Goal: Task Accomplishment & Management: Complete application form

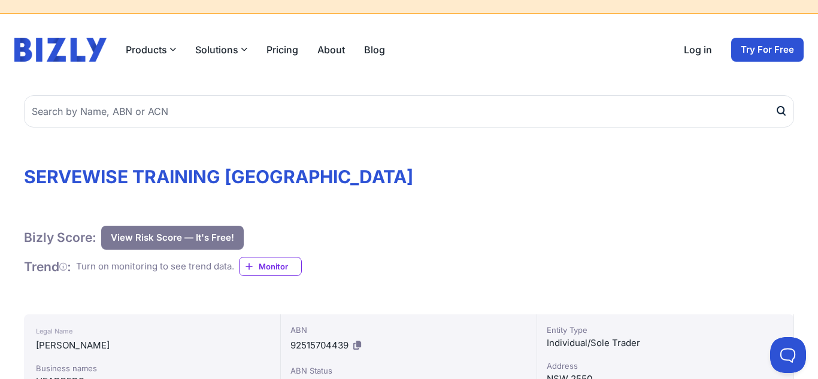
scroll to position [28, 0]
click at [695, 50] on link "Log in" at bounding box center [697, 49] width 28 height 14
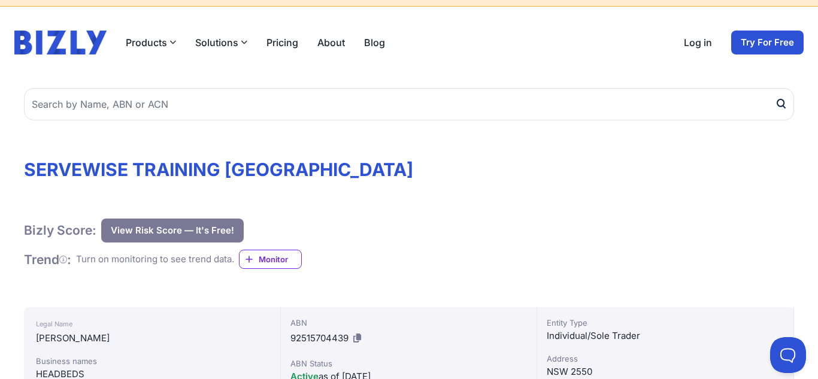
scroll to position [20, 0]
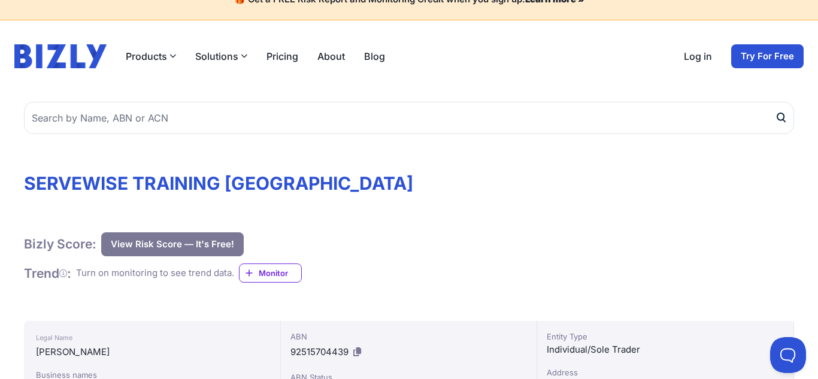
click at [692, 56] on link "Log in" at bounding box center [697, 56] width 28 height 14
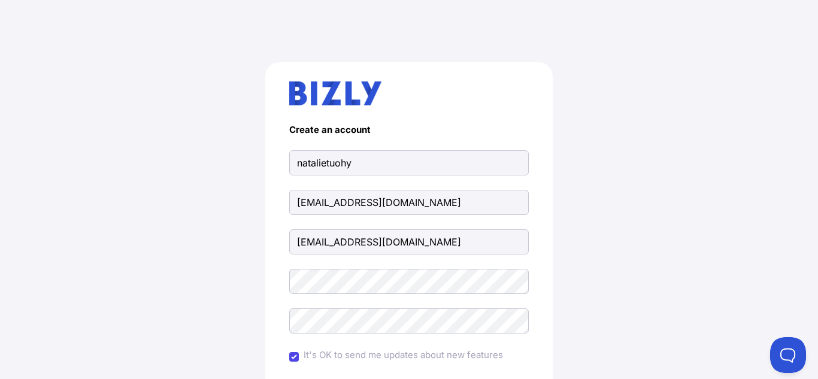
type input "natalietuohy"
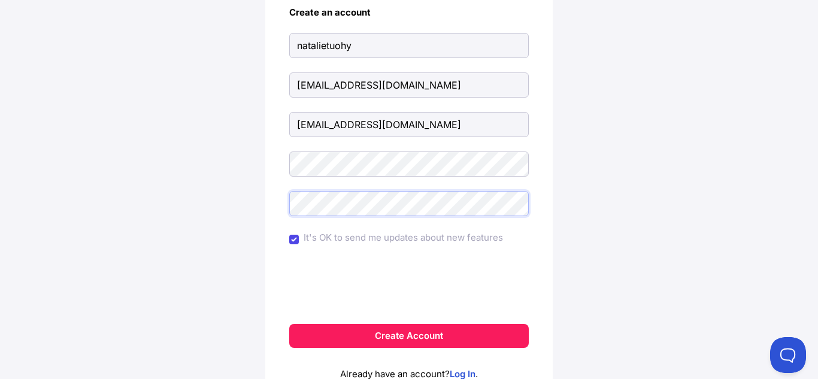
scroll to position [119, 0]
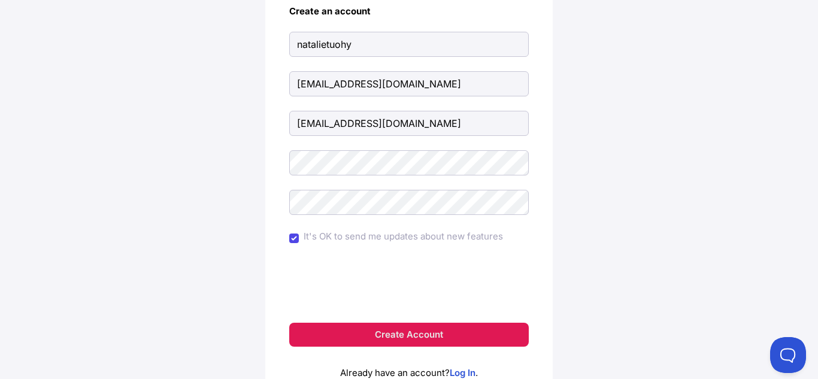
click at [528, 334] on button "Create Account" at bounding box center [408, 335] width 239 height 24
click at [449, 342] on button "Create Account" at bounding box center [408, 335] width 239 height 24
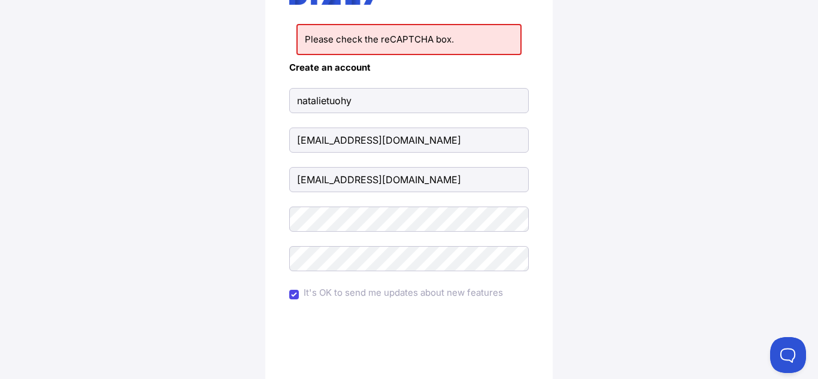
scroll to position [95, 0]
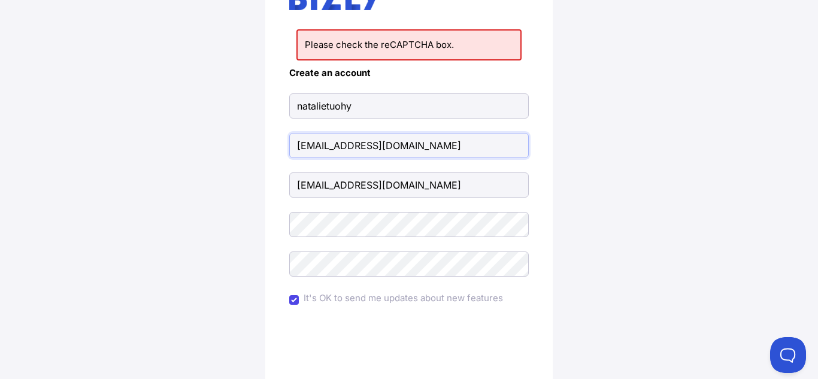
click at [428, 153] on input "[EMAIL_ADDRESS][DOMAIN_NAME]" at bounding box center [408, 145] width 239 height 25
click at [280, 166] on div "Please check the reCAPTCHA box. Create an account natalietuohy natalie.tuohy01@…" at bounding box center [408, 214] width 287 height 494
drag, startPoint x: 437, startPoint y: 192, endPoint x: 427, endPoint y: 190, distance: 9.7
click at [427, 190] on input "natalie.tuohy01@gmail.com" at bounding box center [408, 184] width 239 height 25
click at [437, 142] on input "[EMAIL_ADDRESS][DOMAIN_NAME]" at bounding box center [408, 145] width 239 height 25
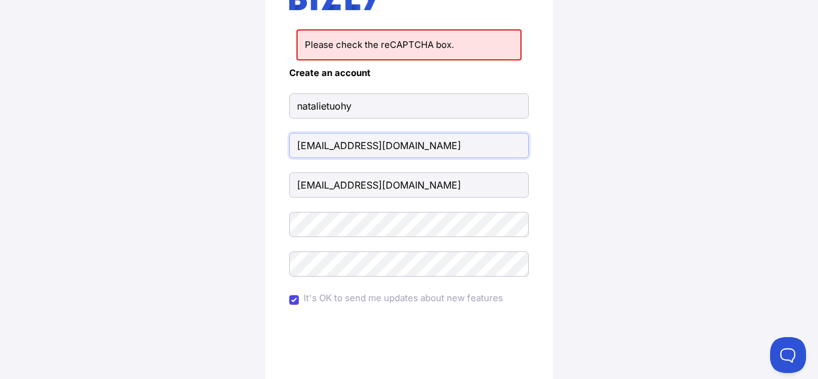
click at [437, 142] on input "[EMAIL_ADDRESS][DOMAIN_NAME]" at bounding box center [408, 145] width 239 height 25
click at [475, 92] on form "Create an account natalietuohy natalie.tuohy01@gmail.com It's OK to send me upd…" at bounding box center [408, 238] width 239 height 341
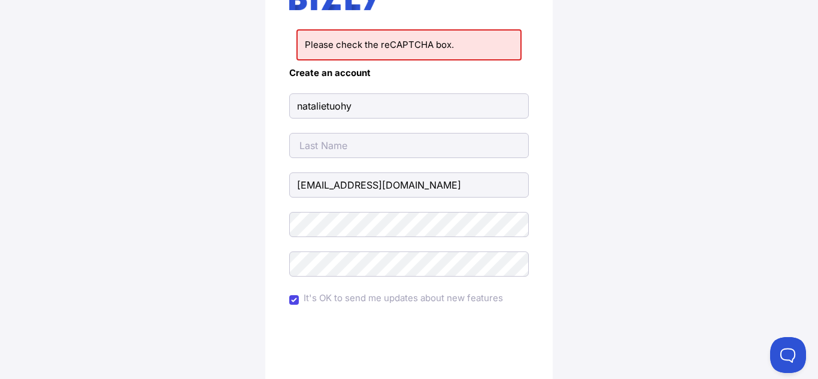
click at [475, 92] on form "Create an account natalietuohy natalie.tuohy01@gmail.com It's OK to send me upd…" at bounding box center [408, 238] width 239 height 341
click at [475, 104] on input "natalietuohy" at bounding box center [408, 105] width 239 height 25
type input "[PERSON_NAME]"
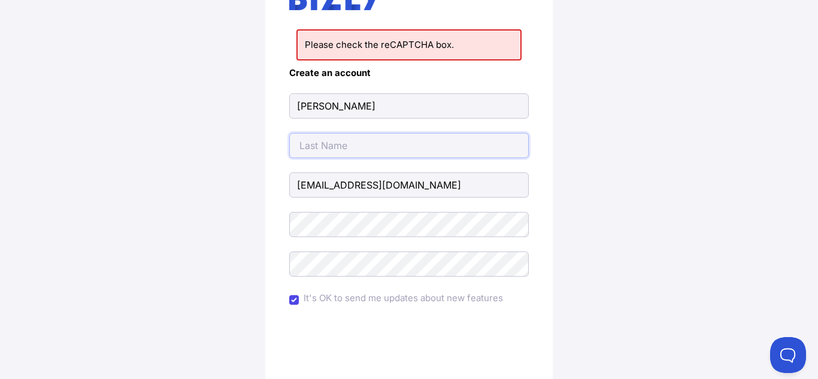
click at [335, 143] on input "text" at bounding box center [408, 145] width 239 height 25
type input "[PERSON_NAME]"
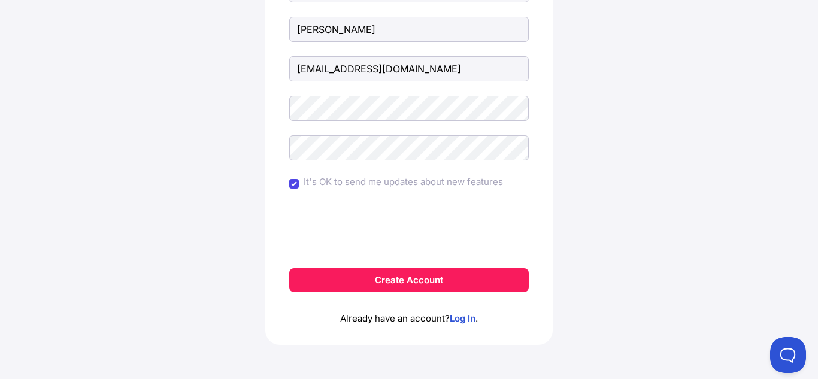
scroll to position [215, 0]
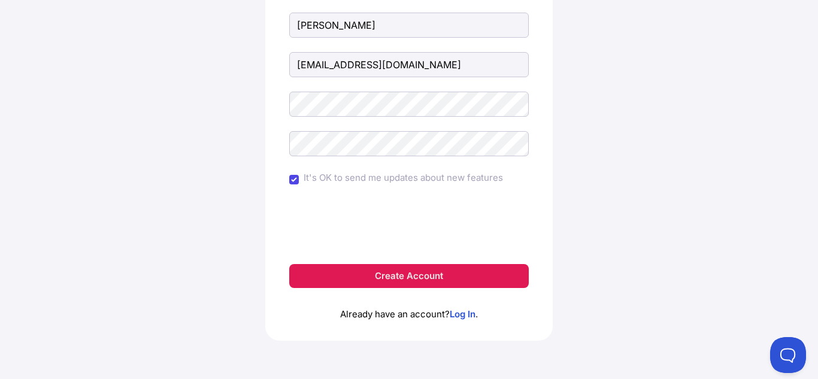
click at [408, 265] on button "Create Account" at bounding box center [408, 276] width 239 height 24
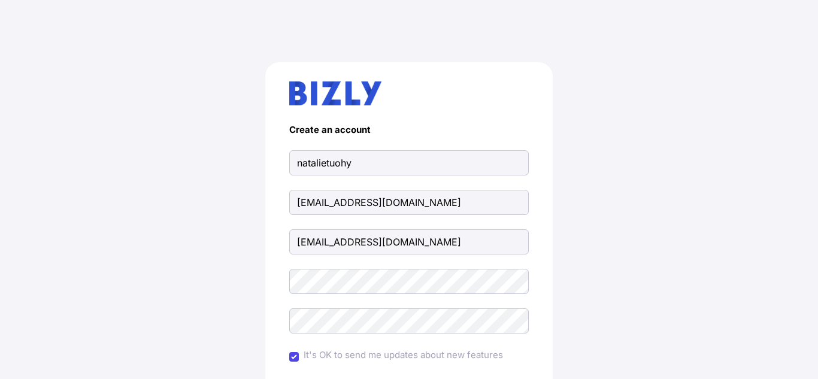
scroll to position [119, 0]
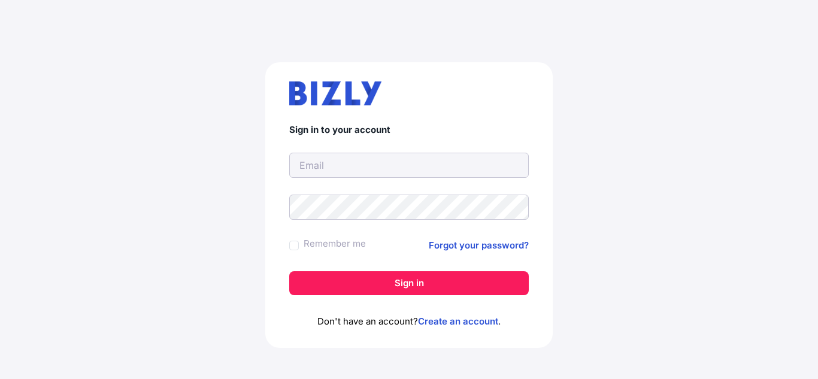
click at [416, 163] on input "text" at bounding box center [408, 165] width 239 height 25
type input "[EMAIL_ADDRESS][DOMAIN_NAME]"
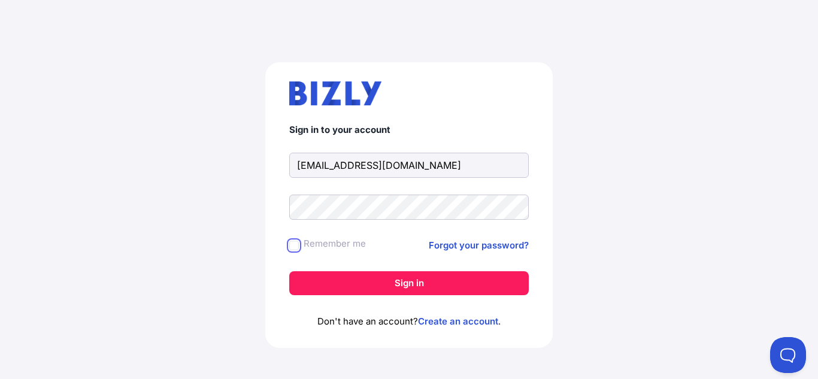
click at [293, 247] on input "Remember me" at bounding box center [294, 246] width 10 height 10
checkbox input "true"
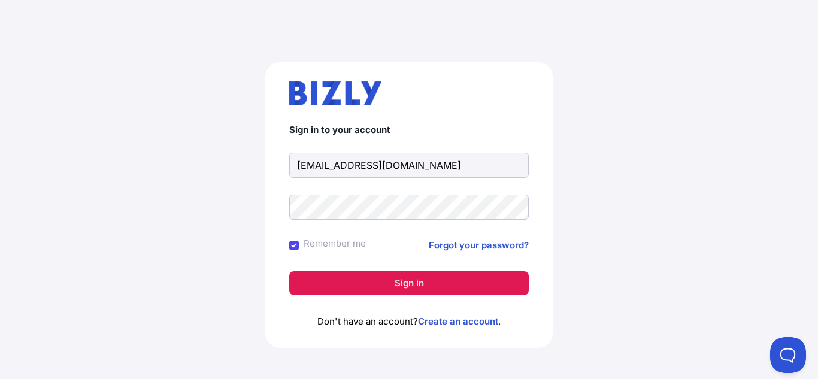
click at [320, 276] on button "Sign in" at bounding box center [408, 283] width 239 height 24
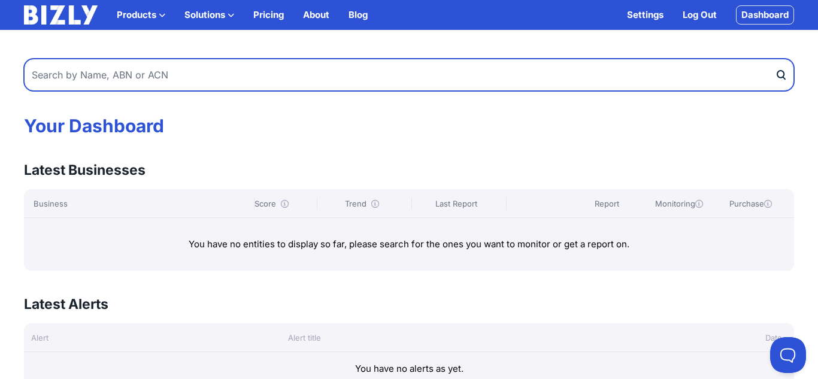
click at [453, 68] on input "text" at bounding box center [409, 75] width 770 height 32
type input "a"
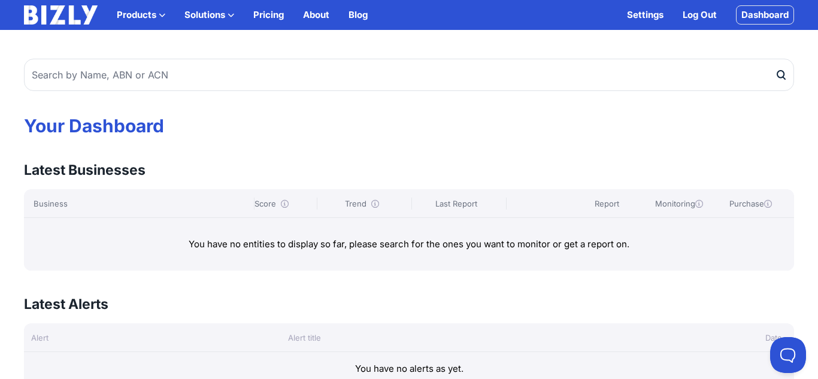
click at [484, 106] on div "Your Dashboard Latest Businesses View all Business Score Trend Last Report Repo…" at bounding box center [409, 214] width 818 height 341
click at [761, 17] on link "Dashboard" at bounding box center [765, 14] width 58 height 19
click at [269, 17] on link "Pricing" at bounding box center [268, 15] width 31 height 14
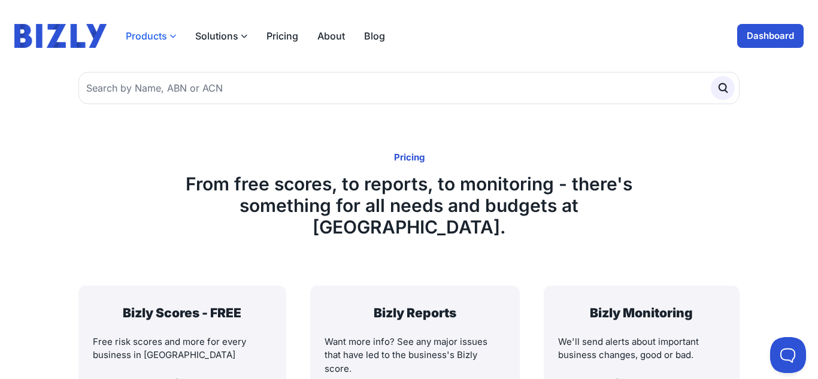
click at [153, 35] on button "Products" at bounding box center [151, 36] width 50 height 14
